Goal: Task Accomplishment & Management: Manage account settings

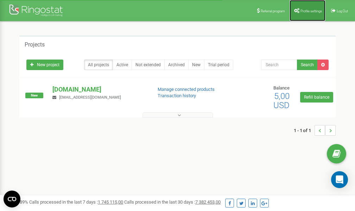
click at [308, 7] on link "Profile settings" at bounding box center [308, 10] width 36 height 21
